Goal: Information Seeking & Learning: Learn about a topic

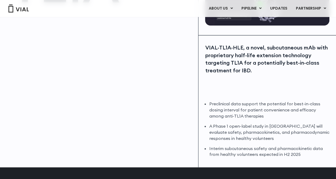
scroll to position [87, 0]
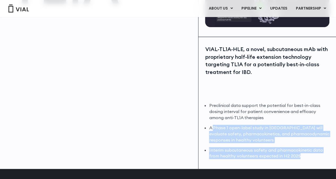
drag, startPoint x: 213, startPoint y: 126, endPoint x: 313, endPoint y: 153, distance: 103.7
click at [313, 153] on ul "Preclinical data support the potential for best-in-class dosing interval for pa…" at bounding box center [269, 130] width 120 height 57
click at [313, 153] on li "Interim subcutaneous safety and pharmacokinetic data from healthy volunteers ex…" at bounding box center [269, 153] width 120 height 12
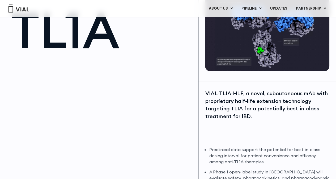
scroll to position [0, 0]
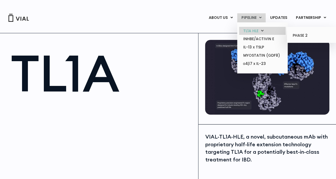
click at [250, 32] on link "TL1A HLE" at bounding box center [262, 31] width 47 height 8
